Goal: Task Accomplishment & Management: Complete application form

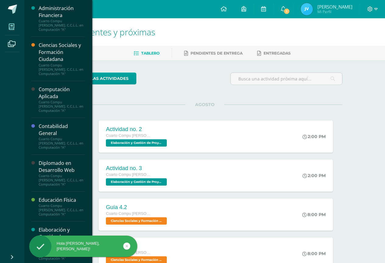
click at [14, 27] on icon at bounding box center [11, 27] width 5 height 6
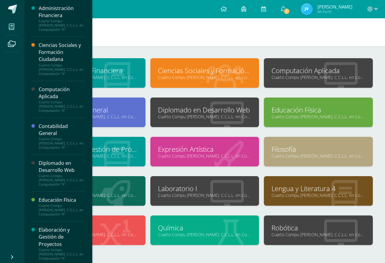
click at [16, 25] on span at bounding box center [12, 27] width 14 height 14
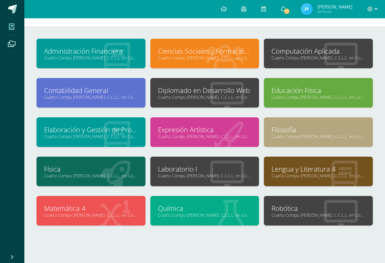
scroll to position [30, 0]
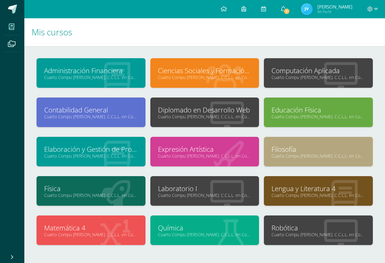
click at [190, 187] on link "Laboratorio I" at bounding box center [205, 188] width 94 height 9
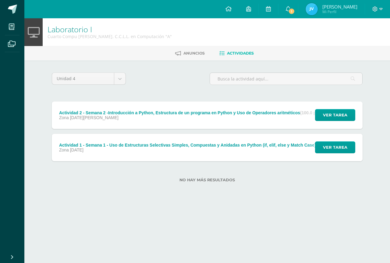
click at [296, 108] on div "Actividad 2 - Semana 2 -Introducción a Python, Estructura de un programa en Pyt…" at bounding box center [190, 114] width 276 height 27
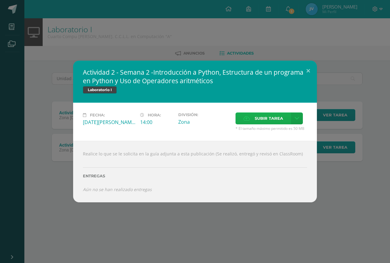
click at [262, 118] on span "Subir tarea" at bounding box center [268, 118] width 28 height 11
click at [0, 0] on input "Subir tarea" at bounding box center [0, 0] width 0 height 0
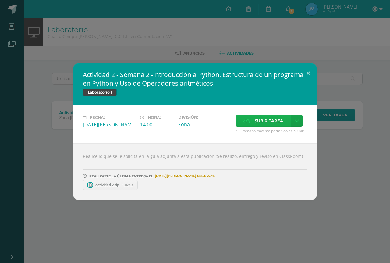
click at [271, 121] on span "Subir tarea" at bounding box center [268, 120] width 28 height 11
click at [0, 0] on input "Subir tarea" at bounding box center [0, 0] width 0 height 0
click at [311, 72] on button at bounding box center [307, 73] width 17 height 21
